Goal: Information Seeking & Learning: Learn about a topic

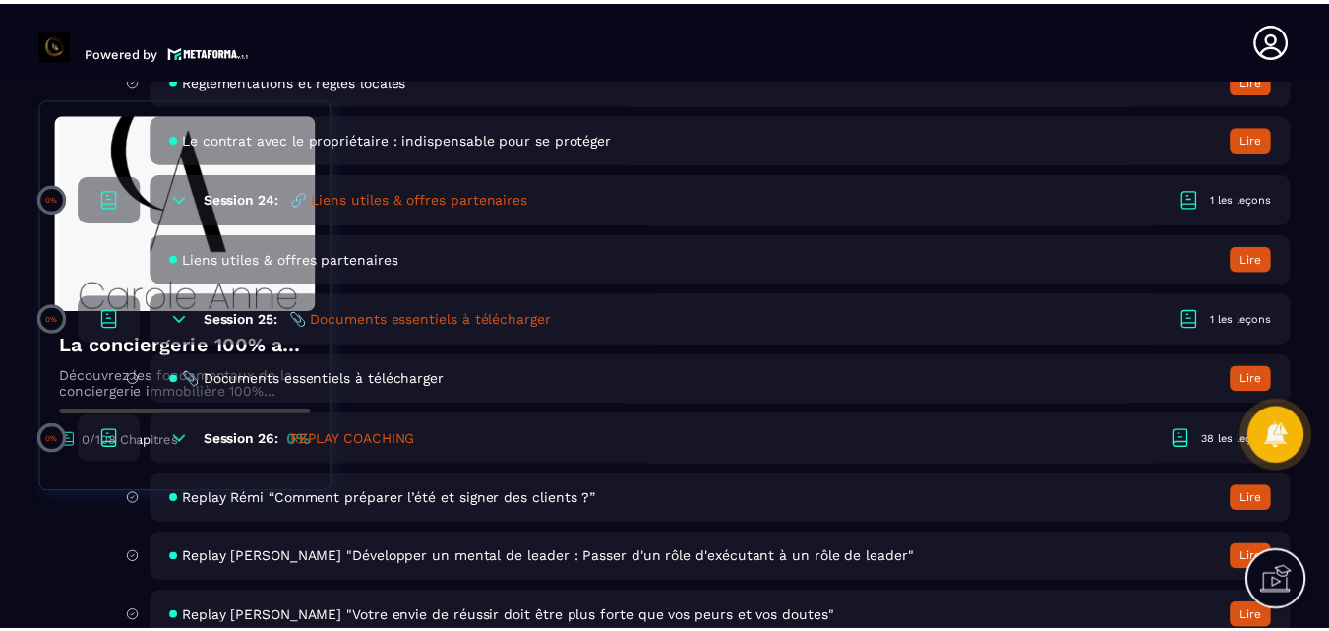
scroll to position [6044, 0]
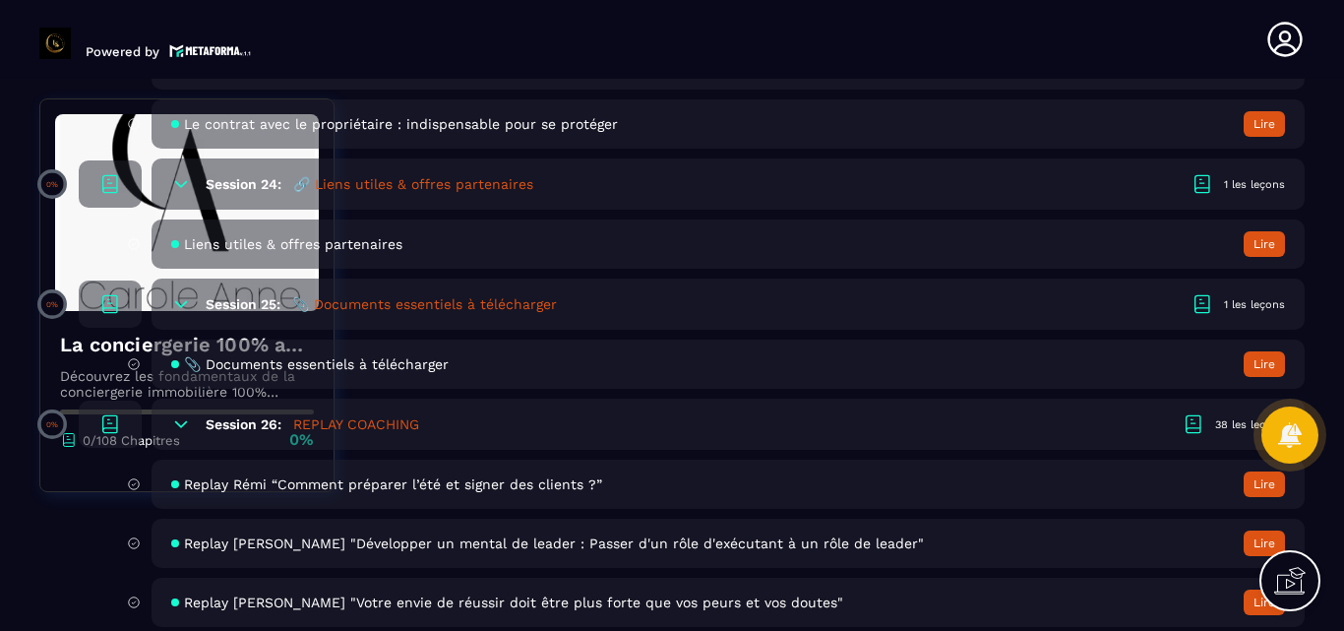
click at [1238, 179] on div "1 les leçons" at bounding box center [1254, 184] width 61 height 15
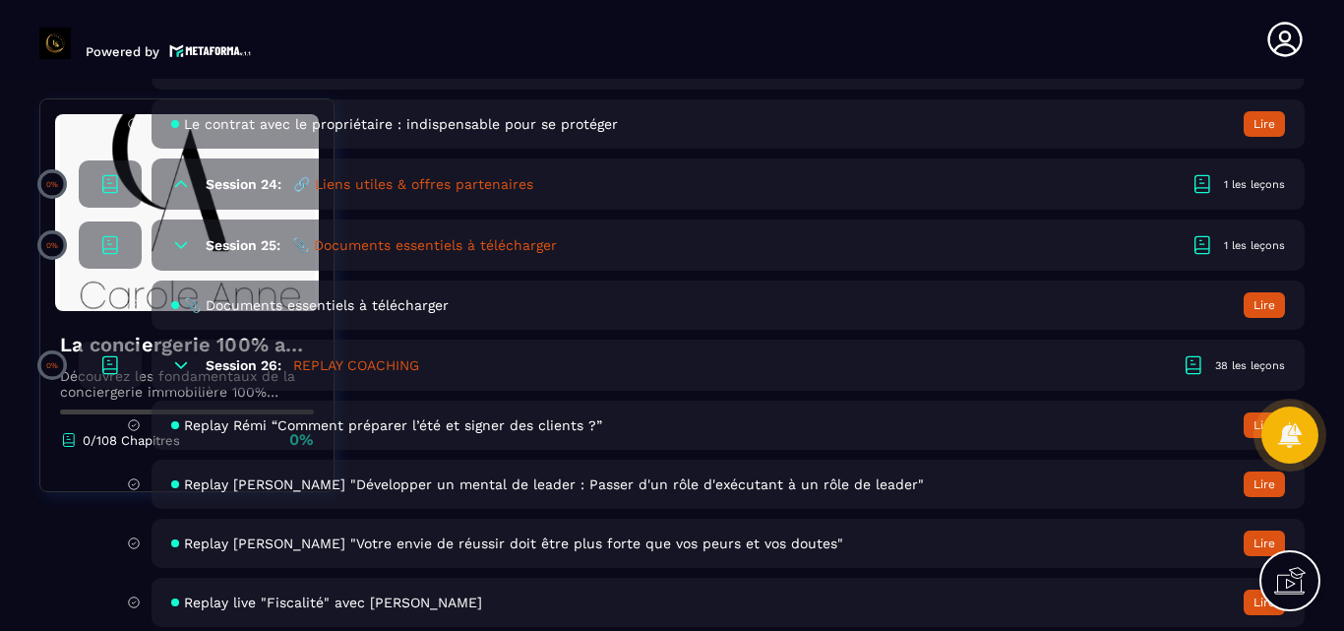
click at [1264, 304] on button "Lire" at bounding box center [1264, 305] width 41 height 26
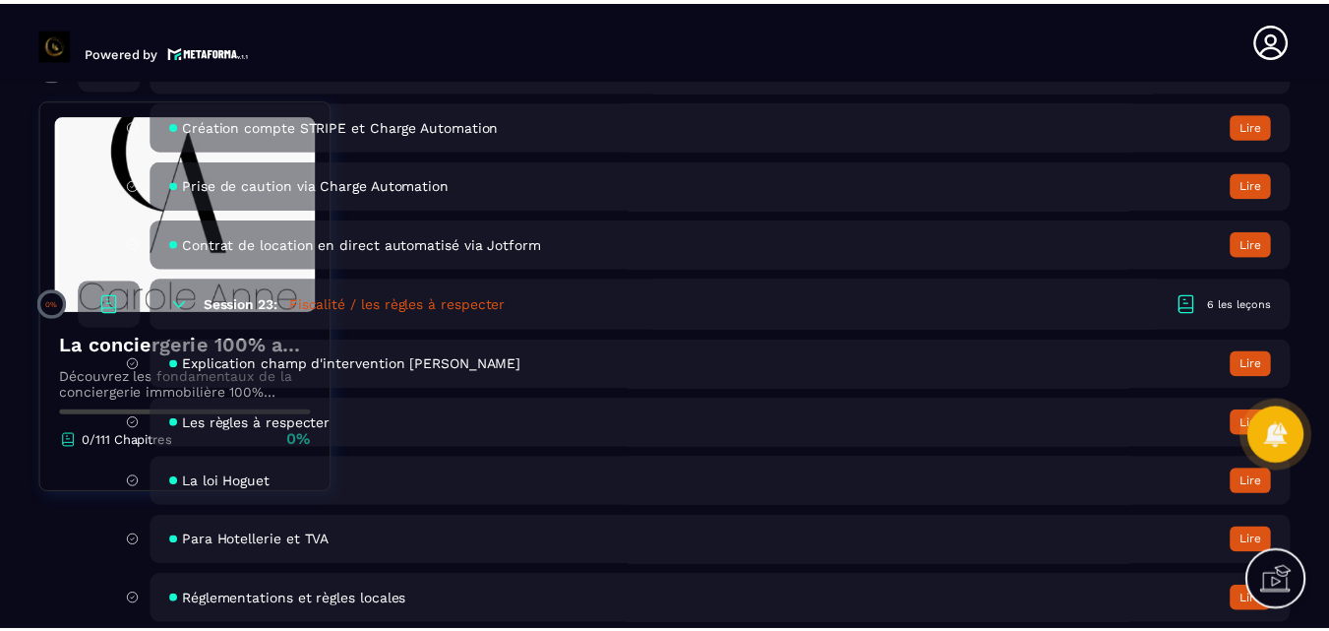
scroll to position [5805, 0]
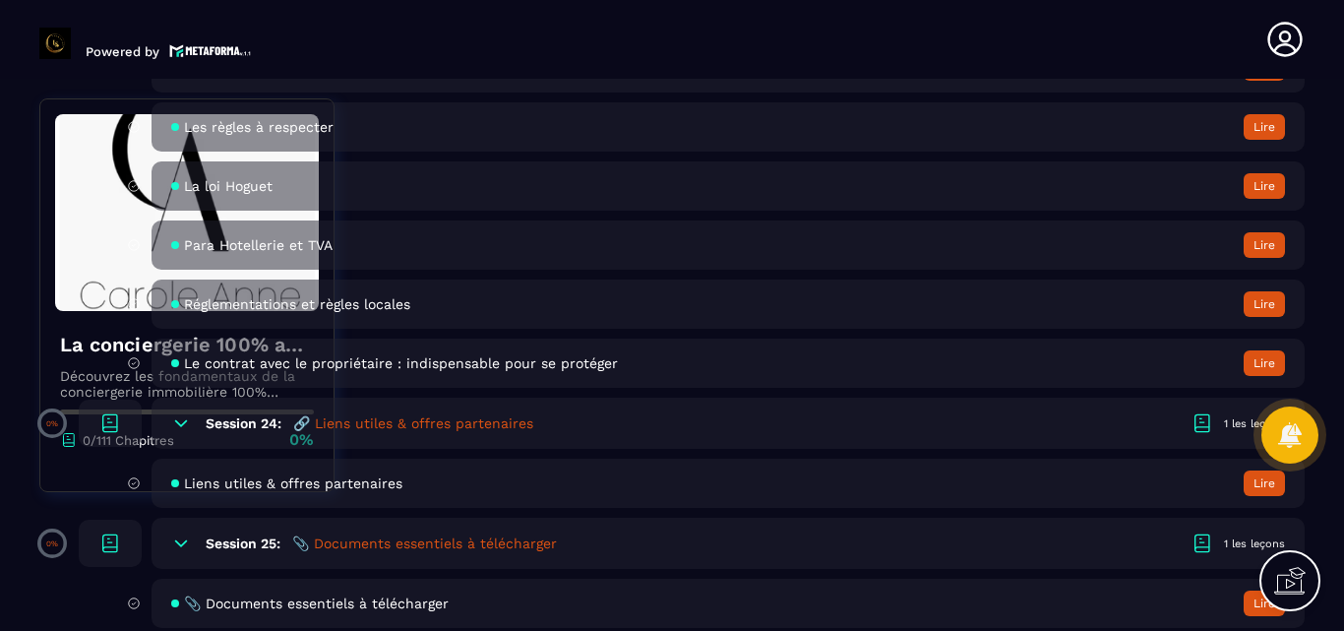
click at [1263, 485] on button "Lire" at bounding box center [1264, 483] width 41 height 26
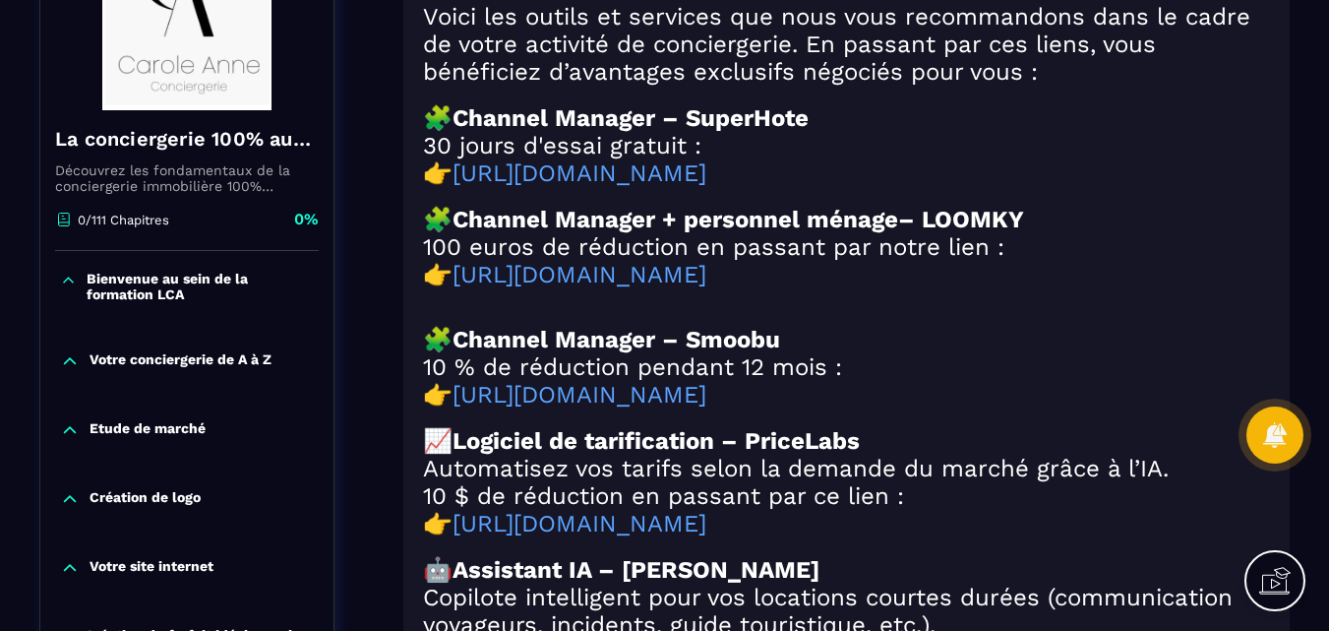
scroll to position [295, 0]
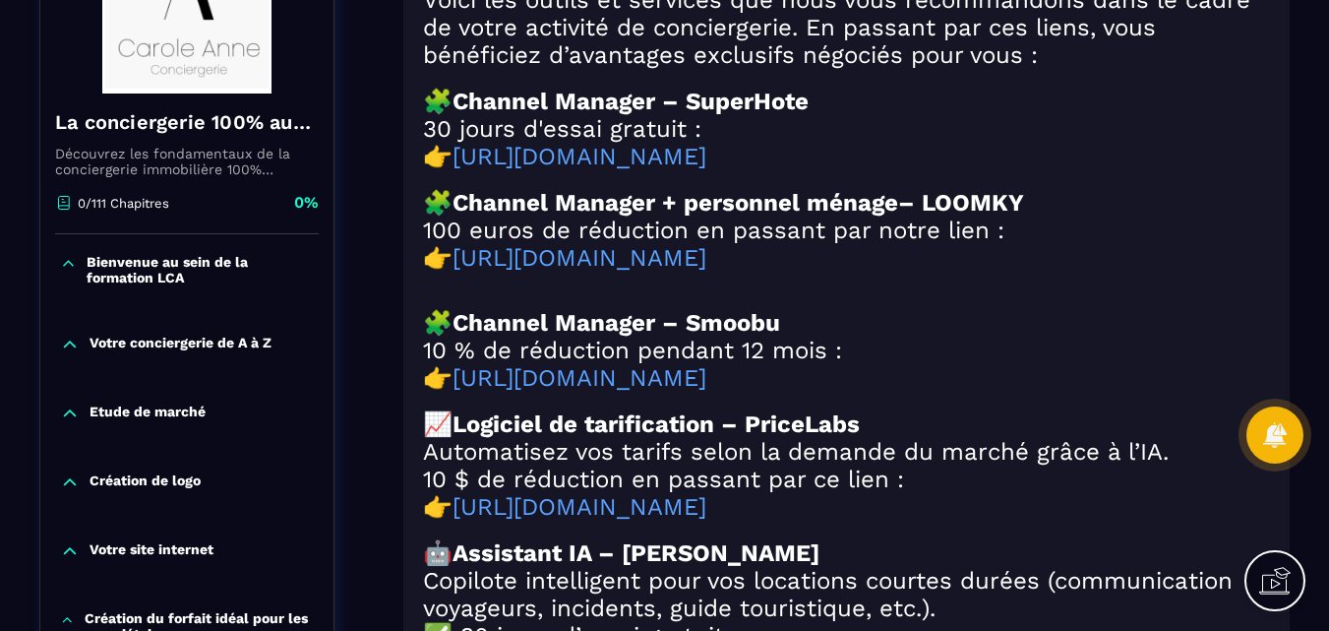
drag, startPoint x: 416, startPoint y: 341, endPoint x: 928, endPoint y: 404, distance: 515.5
click at [928, 404] on div "🔗 Liens utiles & offres partenaires Voici les outils et services que nous vous …" at bounding box center [846, 565] width 886 height 1329
copy div "🧩 Channel Manager – Smoobu 10 % de réduction pendant 12 mois : 👉 [URL][DOMAIN_N…"
